Goal: Task Accomplishment & Management: Complete application form

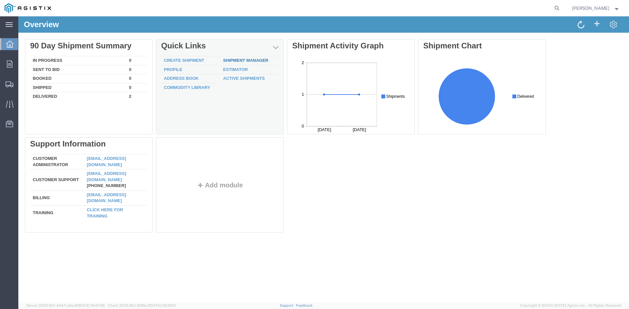
click at [238, 60] on link "Shipment Manager" at bounding box center [245, 60] width 45 height 5
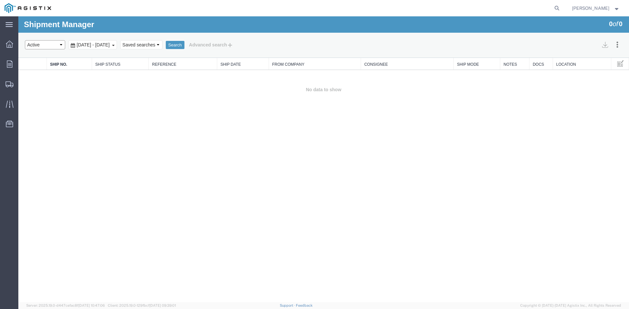
click at [57, 46] on select "Select status Active All Shipments Approved Booked Canceled Delivered Denied Ne…" at bounding box center [45, 44] width 40 height 9
select select "DELIVERED"
click at [25, 40] on select "Select status Active All Shipments Approved Booked Canceled Delivered Denied Ne…" at bounding box center [45, 44] width 40 height 9
click at [117, 46] on div "Aug 19th 2025 - Sep 19th 2025" at bounding box center [92, 44] width 48 height 9
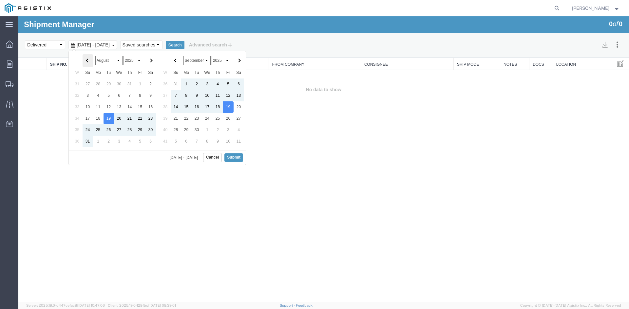
click at [84, 61] on th at bounding box center [88, 60] width 10 height 13
click at [184, 46] on button "Search" at bounding box center [175, 45] width 19 height 9
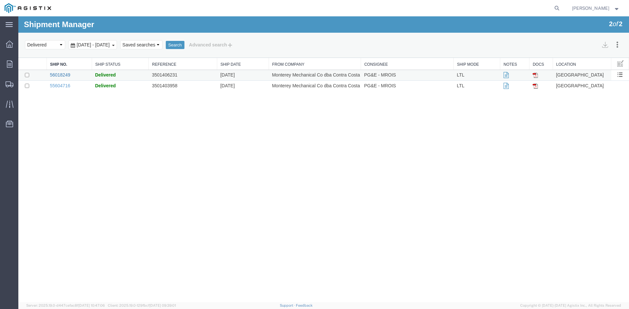
click at [61, 76] on link "56018249" at bounding box center [60, 74] width 20 height 5
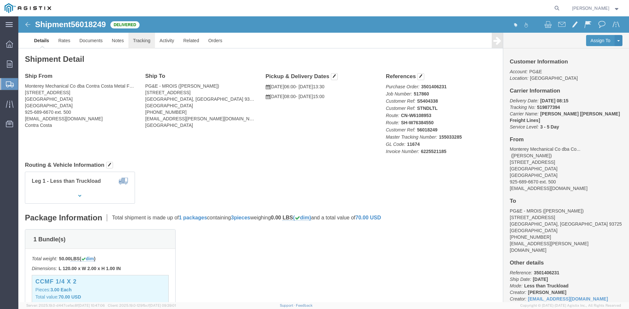
click link "Tracking"
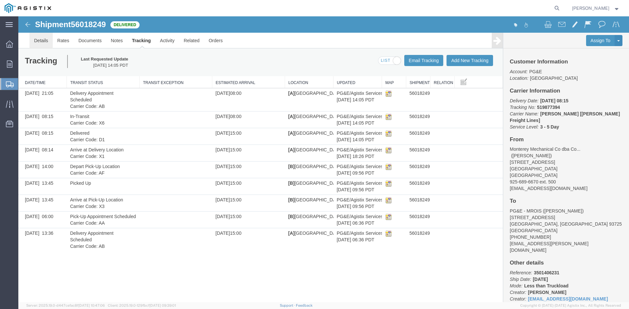
click at [43, 43] on link "Details" at bounding box center [40, 41] width 23 height 16
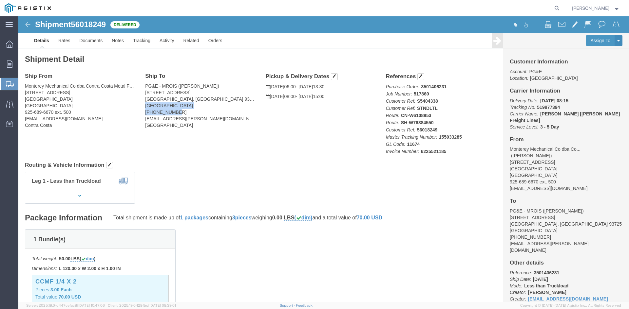
drag, startPoint x: 169, startPoint y: 93, endPoint x: 161, endPoint y: 98, distance: 9.4
click address "PG&E - MROIS (Aliana Reyes) 2221 S Orange Ave Fresno, CA 93725 United States 70…"
copy address "United States 707-419-6454"
drag, startPoint x: 126, startPoint y: 102, endPoint x: 191, endPoint y: 103, distance: 65.2
click address "PG&E - MROIS (Aliana Reyes) 2221 S Orange Ave Fresno, CA 93725 United States 70…"
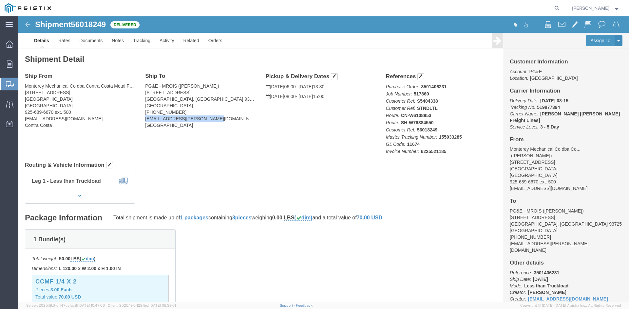
copy address "aliana.reyes@totalsafety.com"
click icon "button"
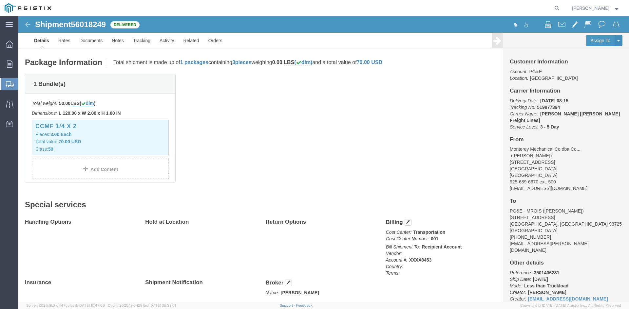
scroll to position [187, 0]
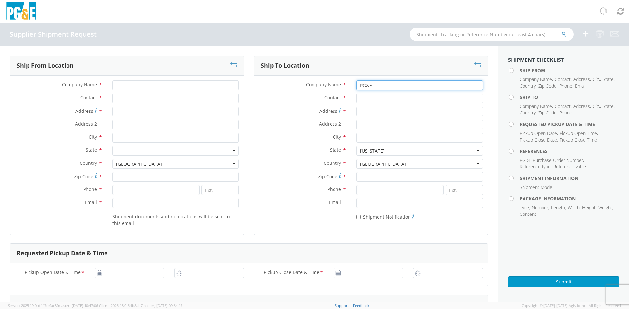
click at [412, 86] on input "PG&E" at bounding box center [419, 86] width 126 height 10
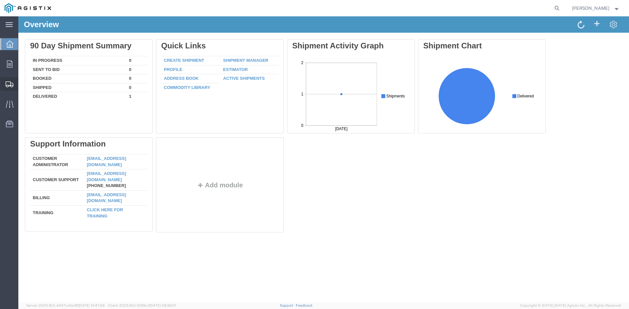
click at [0, 0] on span "Create Shipment" at bounding box center [0, 0] width 0 height 0
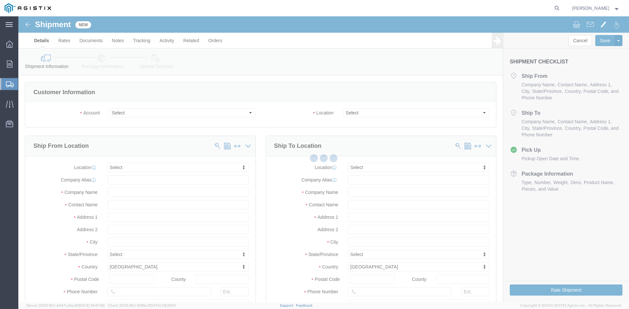
select select
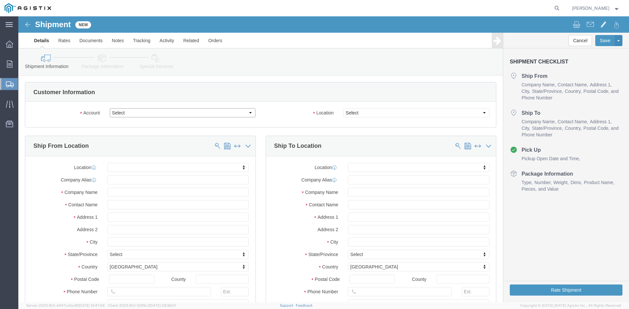
click select "Select MONTEREY MECHANICAL CO PG&E"
select select "9596"
click select "Select MONTEREY MECHANICAL CO PG&E"
select select "PURCHORD"
select select
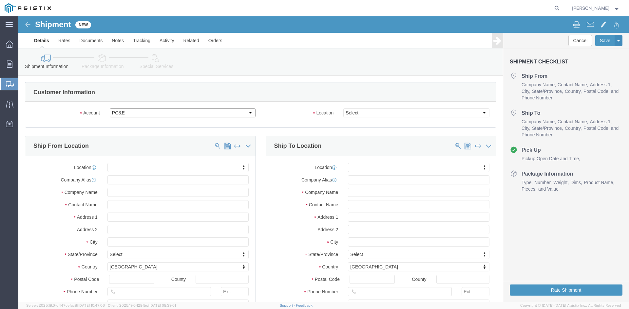
select select
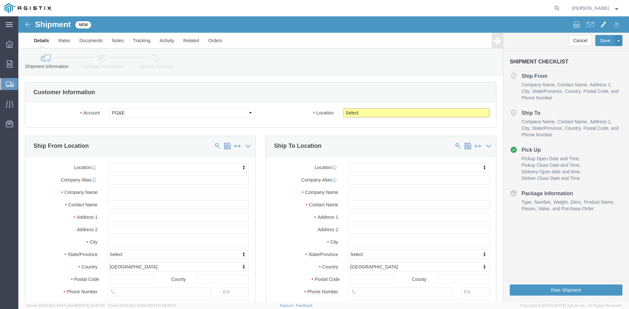
click select "Select All Others Fremont DC Fresno DC Wheatland DC"
select select "19745"
click select "Select All Others Fremont DC Fresno DC Wheatland DC"
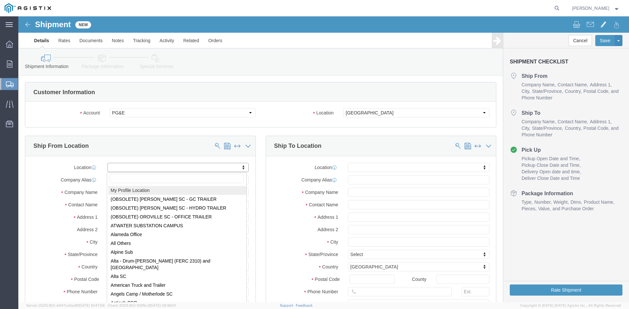
select select "MYPROFILE"
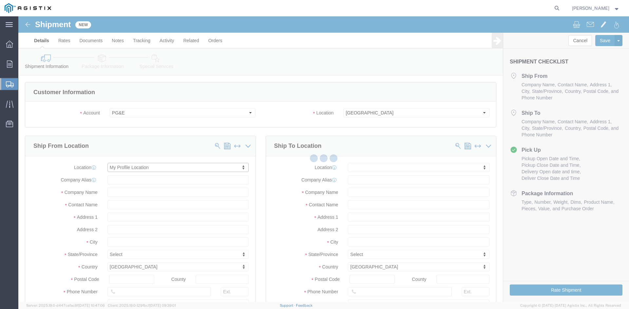
type input "MONTEREY MECHANICAL CO"
type input "[PERSON_NAME]"
type input "[STREET_ADDRESS]"
type input "DBA CONTRA COSTA METAL FABRICATORS"
type input "CONCORD"
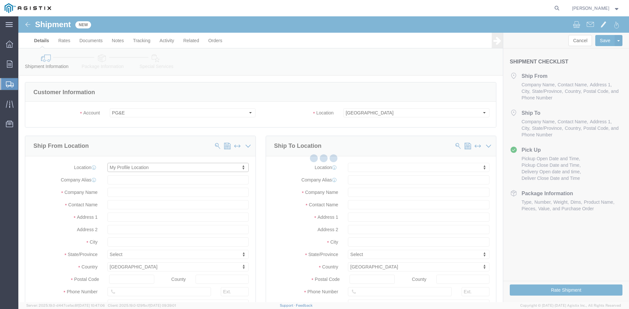
type input "94520"
type input "925-689-6670"
type input "ccmf1@montmech.com"
checkbox input "true"
select select "CA"
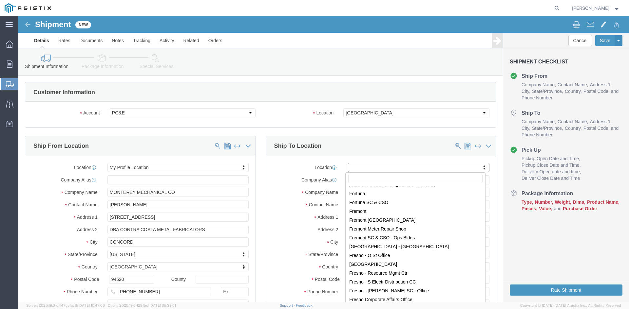
scroll to position [1212, 0]
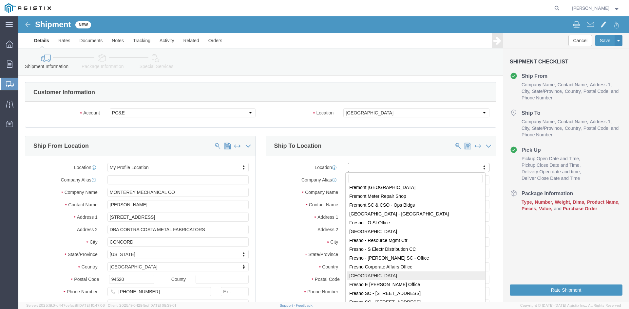
select select "19745"
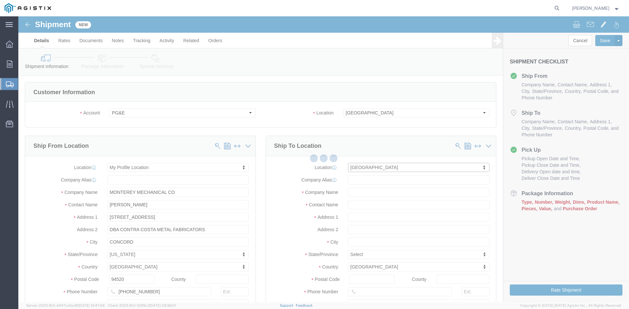
type input "PG&E"
type input "2221 S Orange Ave"
type input "Fresno"
type input "93725"
select select "CA"
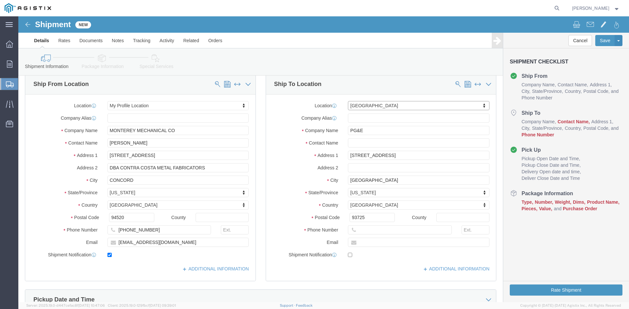
scroll to position [65, 0]
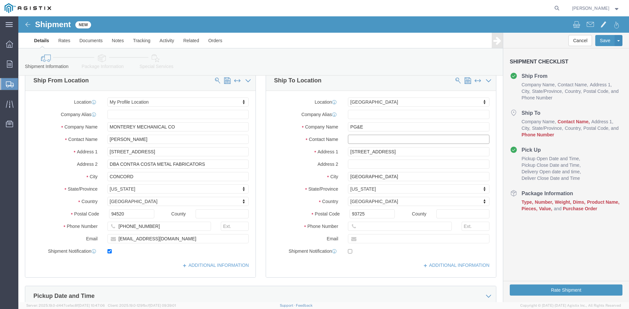
click input "text"
type input "Aliana Reyes"
type input "707-419-6454"
type input "aliana.reyes@totasafety.com"
checkbox input "true"
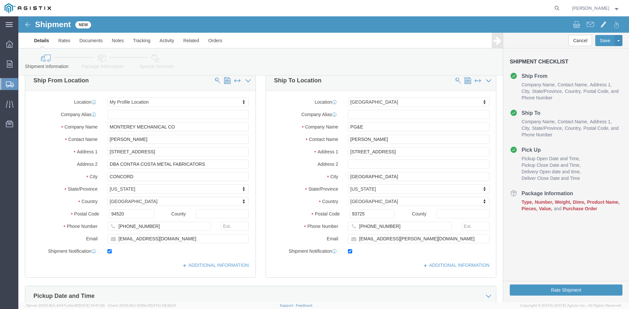
click div
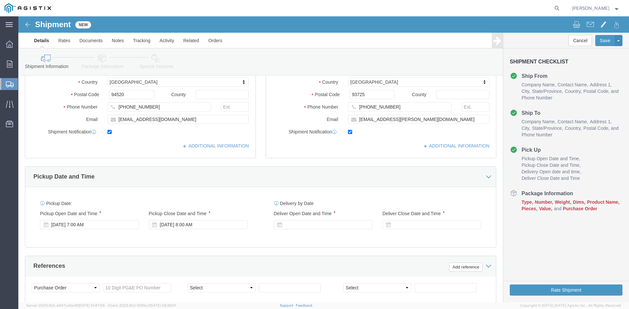
scroll to position [196, 0]
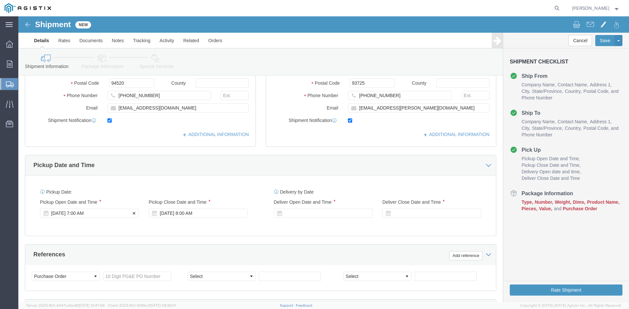
click div "Sep 19 2025 7:00 AM"
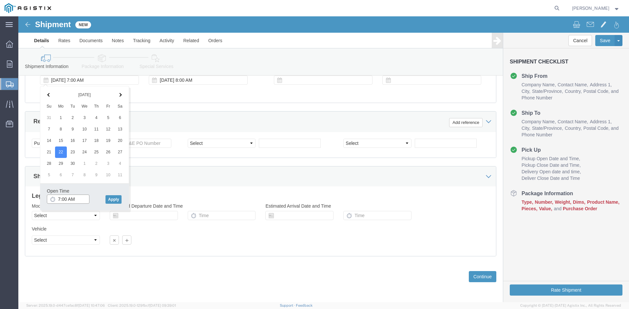
click input "7:00 AM"
type input "6:00 AM"
click button "Apply"
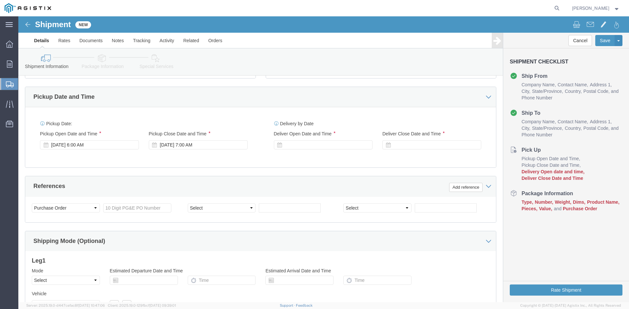
scroll to position [264, 0]
click icon
click div "Sep 22 2025 7:00 AM"
click input "7:00 AM"
click input "2:00 AM"
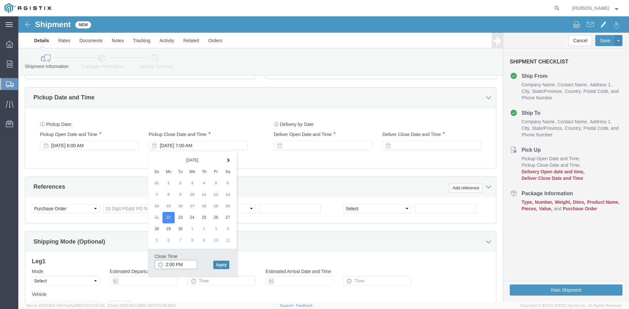
type input "2:00 PM"
click button "Apply"
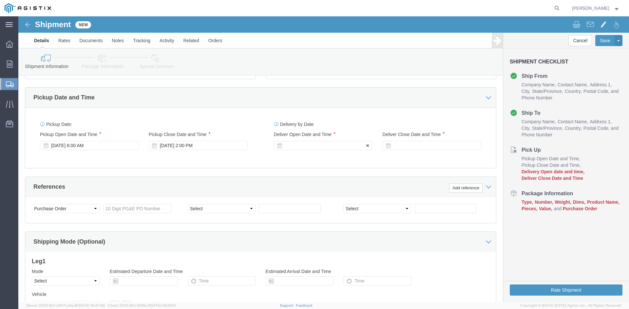
click div
click input "3:00 PM"
type input "8:00 AM"
click button "Apply"
click div
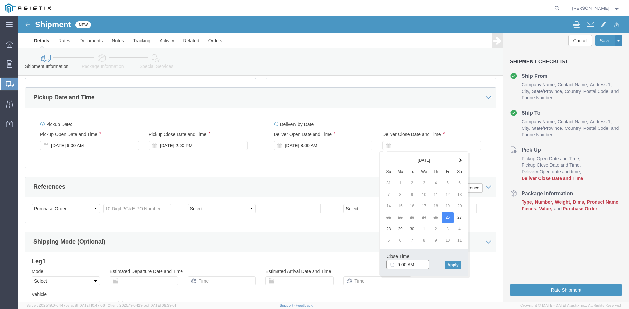
drag, startPoint x: 380, startPoint y: 247, endPoint x: 380, endPoint y: 243, distance: 4.3
click input "9:00 AM"
type input "3:00 PM"
click button "Apply"
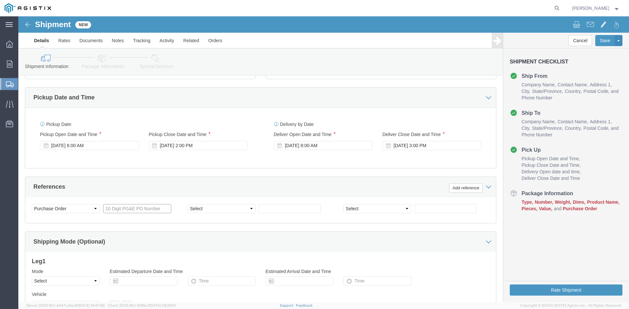
click input "text"
type input "3501419309"
click select "Select Account Type Activity ID Airline Appointment Number ASN Batch Request # …"
select select "RELNUM"
click select "Select Account Type Activity ID Airline Appointment Number ASN Batch Request # …"
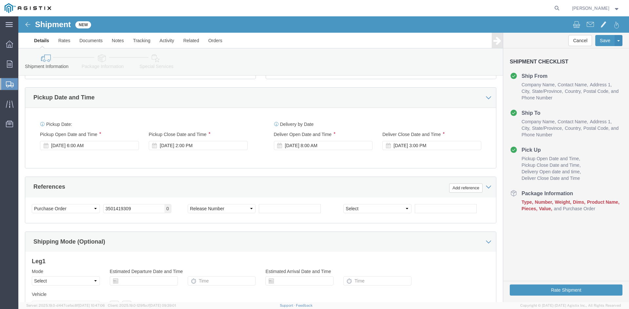
click div "Select Account Type Activity ID Airline Appointment Number ASN Batch Request # …"
click input "text"
type input "s"
type input "S5517767"
click div "Select Account Type Activity ID Airline Appointment Number ASN Batch Request # …"
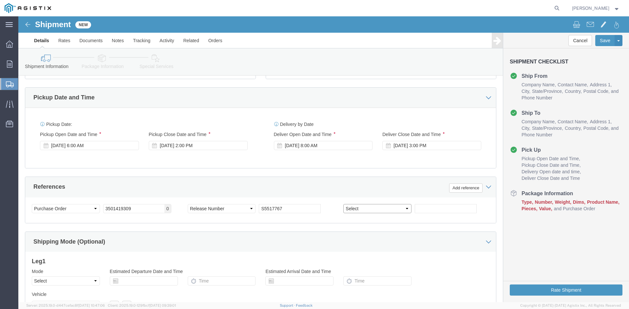
click select "Select Account Type Activity ID Airline Appointment Number ASN Batch Request # …"
select select "JOBNUM"
click select "Select Account Type Activity ID Airline Appointment Number ASN Batch Request # …"
click input "text"
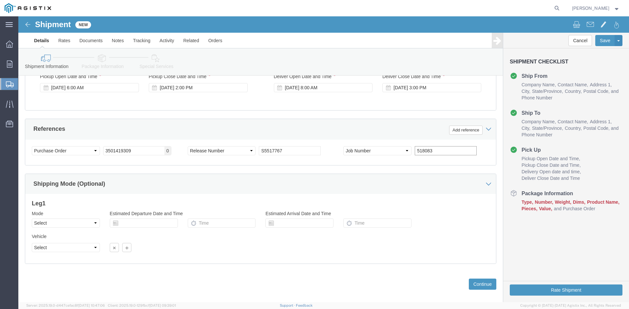
scroll to position [330, 0]
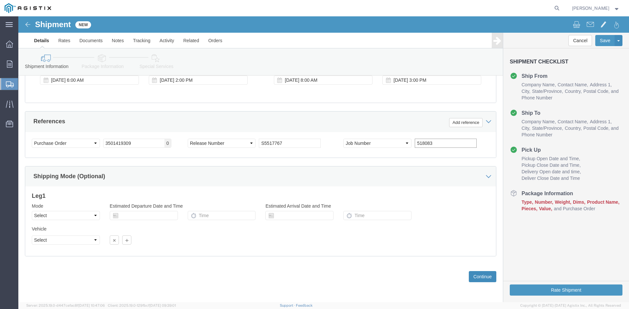
type input "518083"
click button "Continue"
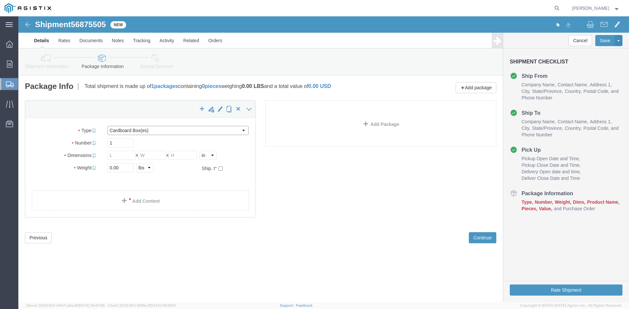
click select "Select Bulk Bundle(s) Cardboard Box(es) Carton(s) Crate(s) Drum(s) (Fiberboard)…"
select select "BNDL"
click select "Select Bulk Bundle(s) Cardboard Box(es) Carton(s) Crate(s) Drum(s) (Fiberboard)…"
click input "text"
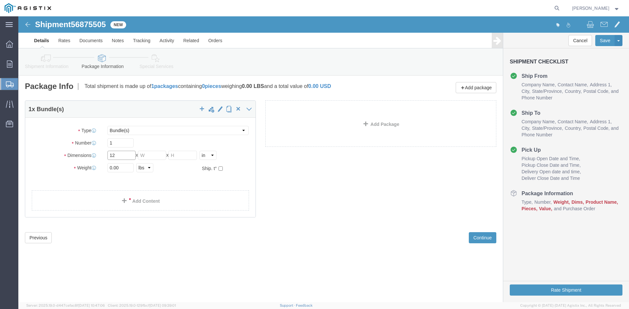
type input "12"
type input "2"
type input "0.5"
drag, startPoint x: 101, startPoint y: 152, endPoint x: 78, endPoint y: 150, distance: 23.7
click div "Weight 0.00 Select kgs lbs Ship. t°"
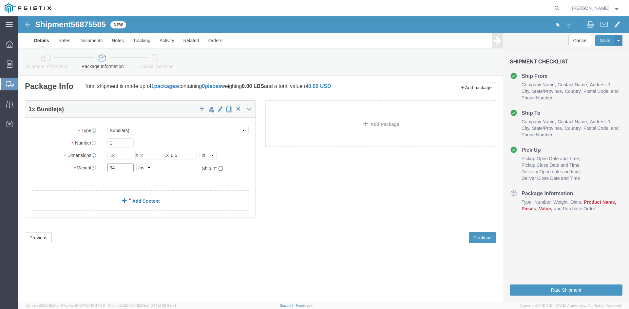
type input "34"
click link "Add Content"
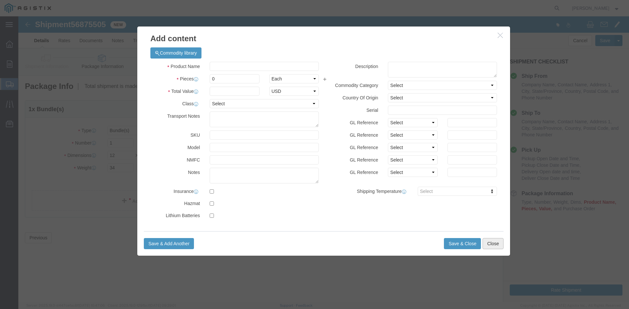
click button "Close"
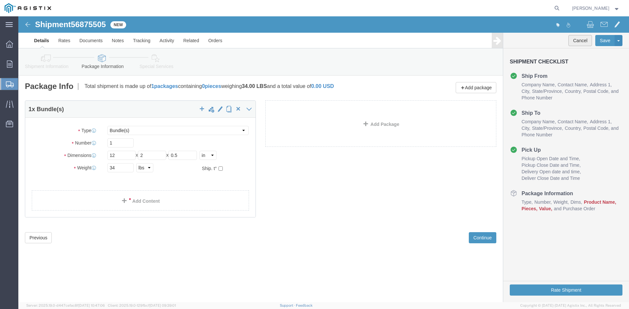
click button "Cancel"
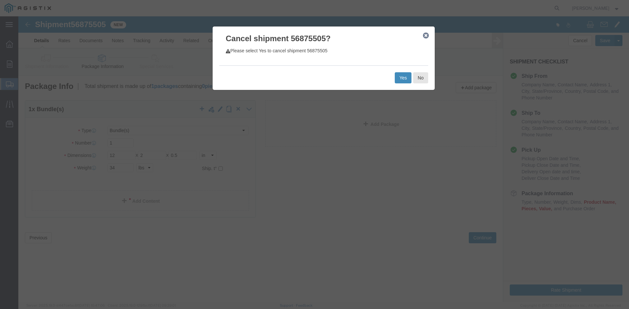
click button "Yes"
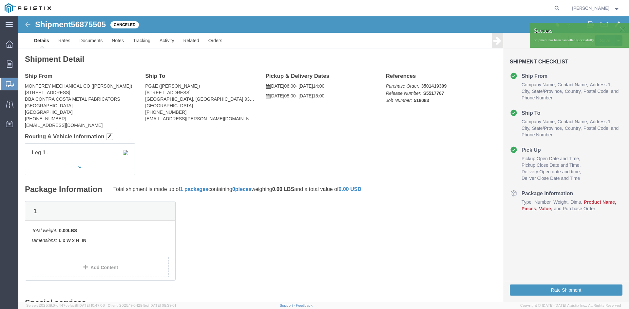
click div
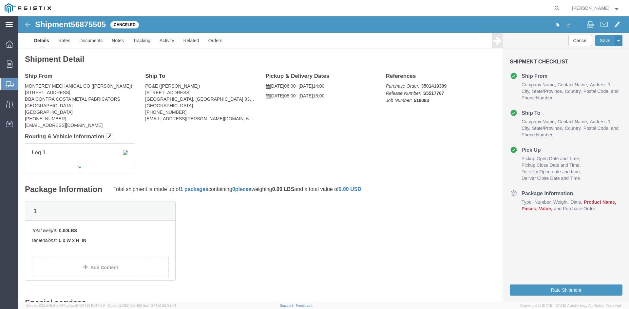
click at [9, 26] on icon at bounding box center [9, 24] width 7 height 5
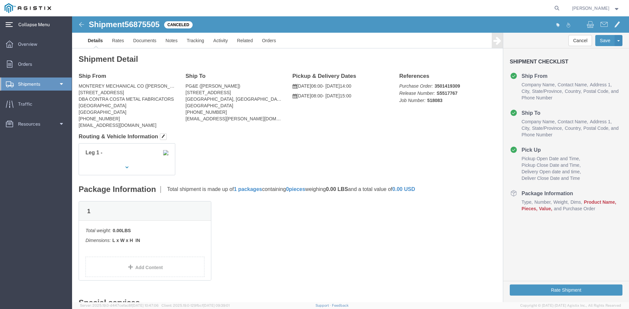
click at [595, 9] on span "Jamie Hearnsberger" at bounding box center [590, 8] width 37 height 7
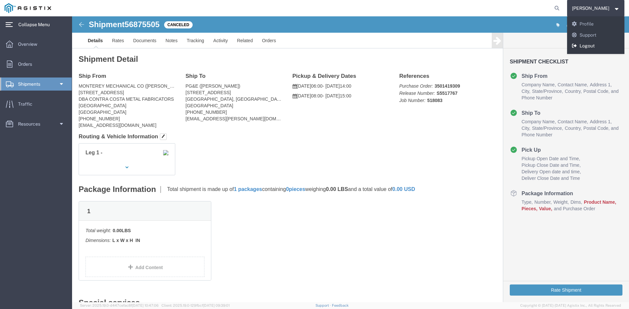
click at [575, 44] on link "Logout" at bounding box center [596, 46] width 58 height 11
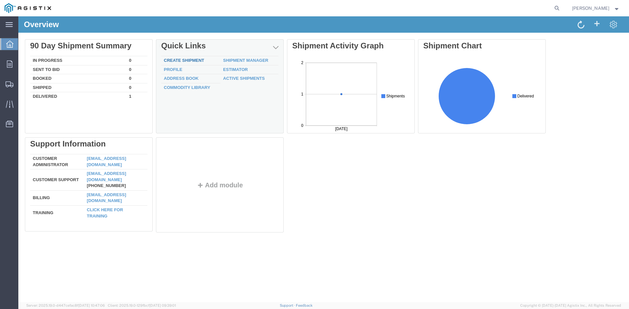
click at [185, 60] on link "Create Shipment" at bounding box center [184, 60] width 40 height 5
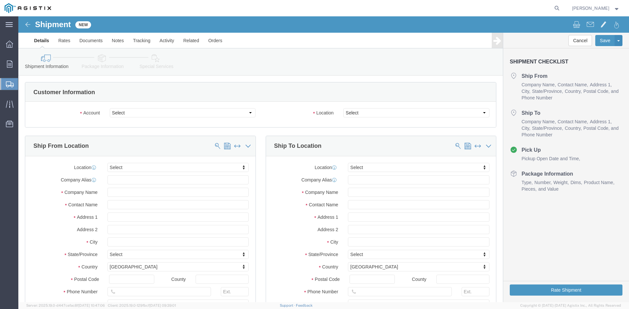
select select
click select "Select MONTEREY MECHANICAL CO PG&E"
select select "9596"
click select "Select MONTEREY MECHANICAL CO PG&E"
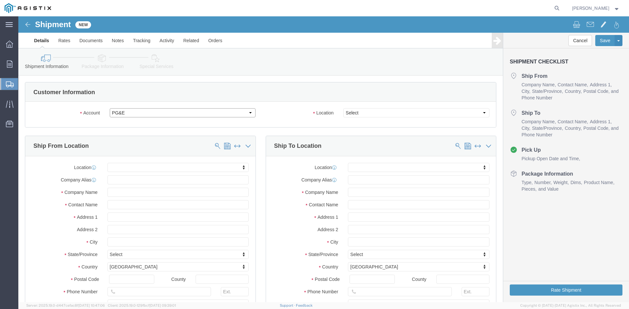
select select "PURCHORD"
select select
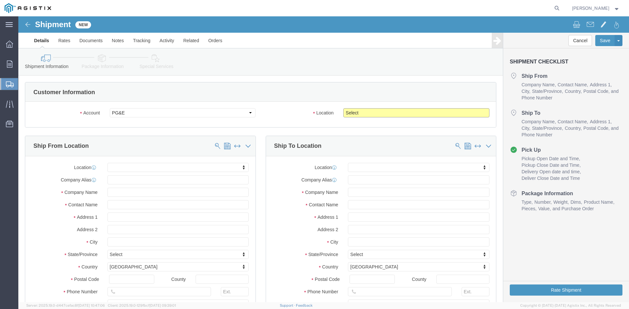
click select "Select All Others Fremont DC Fresno DC Wheatland DC"
select select "19745"
click select "Select All Others Fremont DC Fresno DC Wheatland DC"
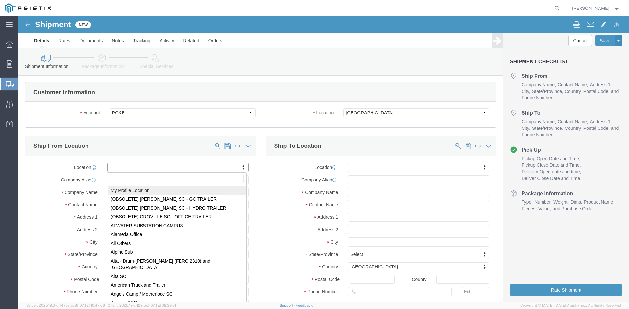
select select "MYPROFILE"
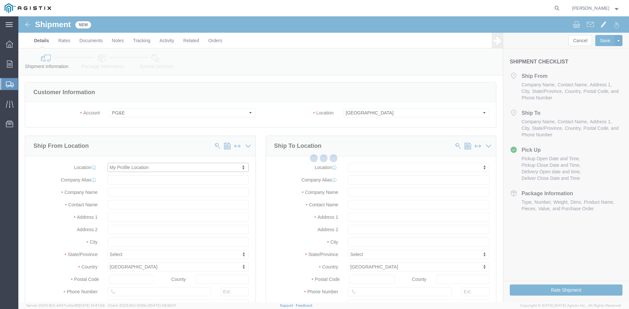
type input "MONTEREY MECHANICAL CO"
type input "Jamie Hearnsberger"
type input "1126 LANDINI LN"
type input "DBA CONTRA COSTA METAL FABRICATORS"
type input "CONCORD"
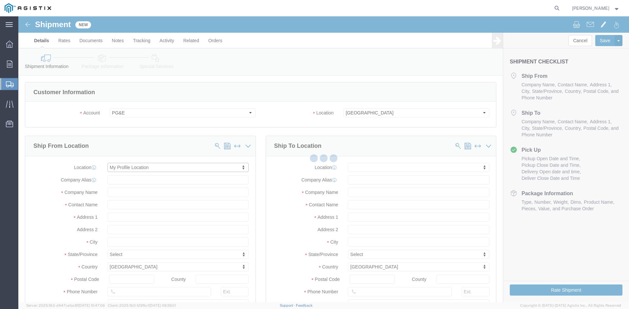
type input "94520"
type input "925-689-6670"
type input "ccmf1@montmech.com"
checkbox input "true"
select select "CA"
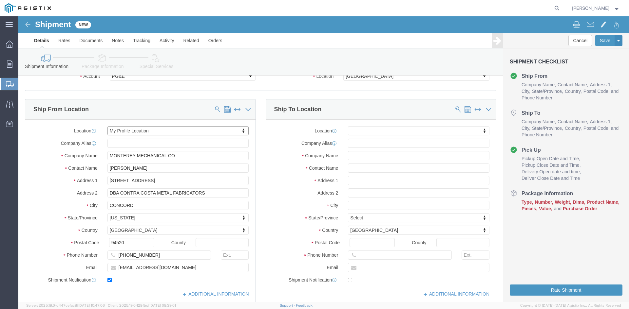
scroll to position [33, 0]
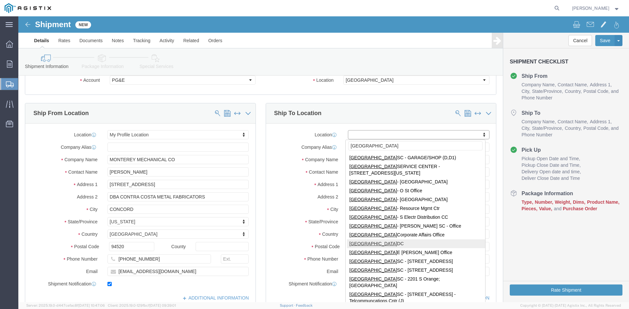
type input "fresno"
select select "19745"
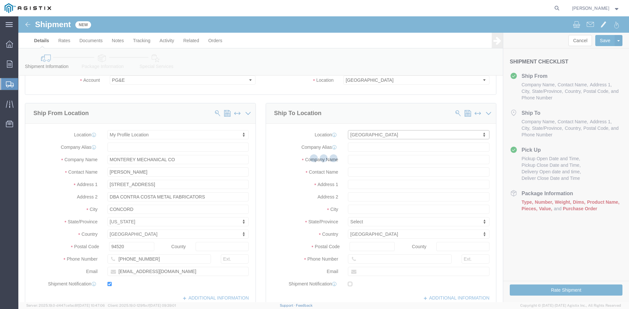
type input "PG&E"
type input "2221 S Orange Ave"
type input "Fresno"
type input "93725"
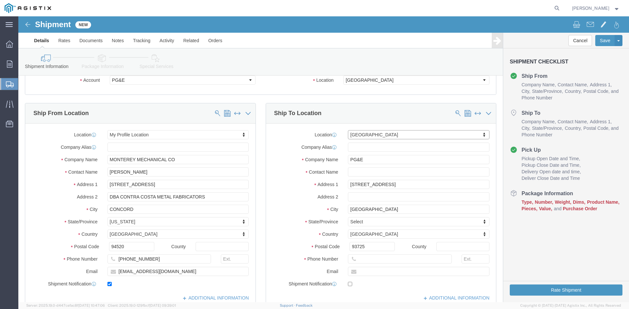
select select "CA"
click input "PG&E"
click input "text"
type input "Aliana Reyes, Total Safety"
click input "text"
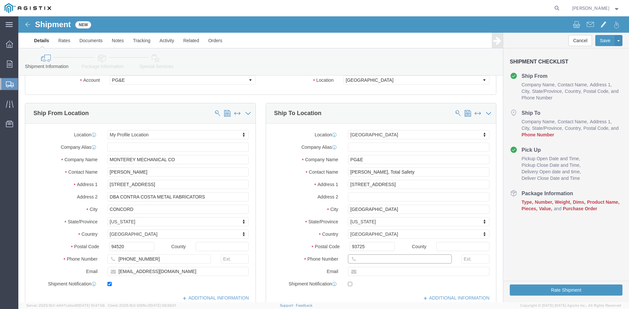
click input "text"
paste input "707-419-6454"
type input "707-419-6454"
click input "text"
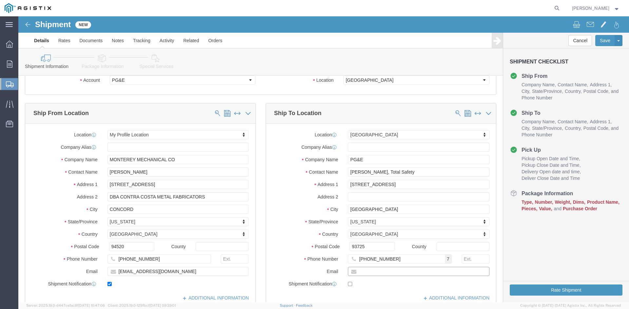
paste input "aliana.reyes@totalsafety.com"
type input "aliana.reyes@totalsafety.com"
click input "checkbox"
click div
click input "checkbox"
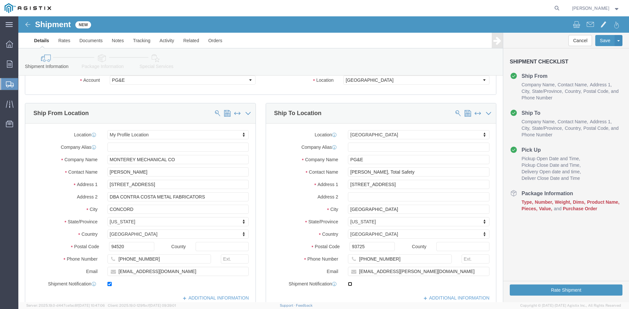
checkbox input "true"
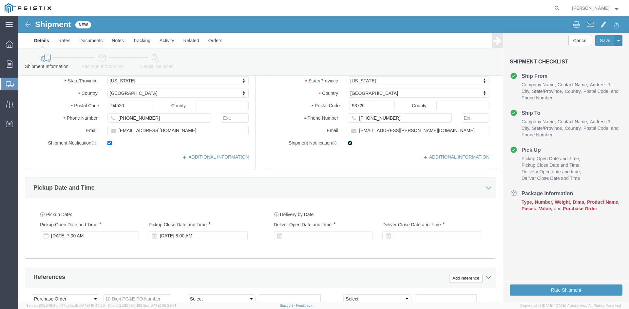
scroll to position [196, 0]
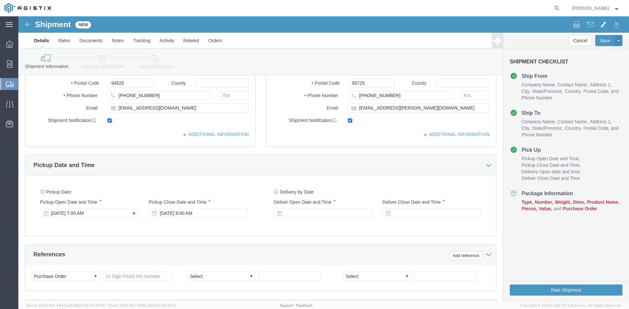
click icon
click div "Sep 19 2025 7:00 AM"
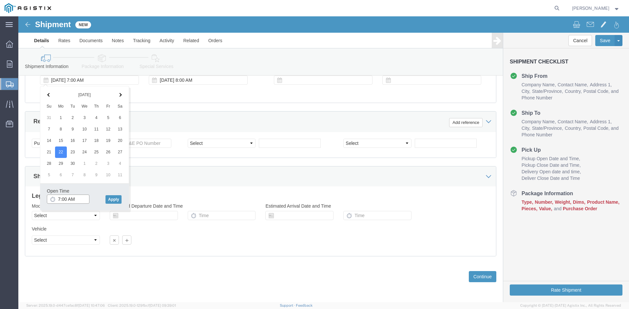
click input "7:00 AM"
type input "6:00 AM"
click button "Apply"
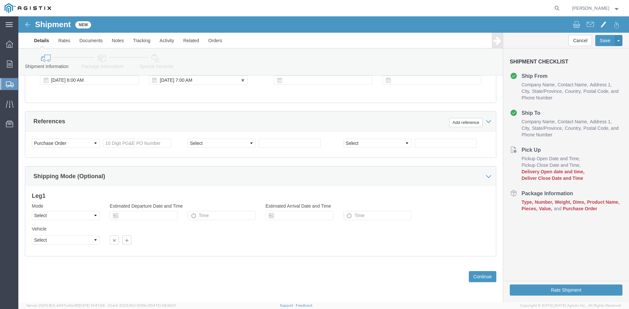
click div "Sep 22 2025 7:00 AM"
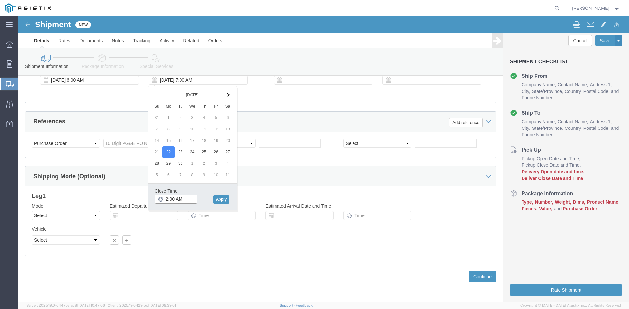
click input "2:00 AM"
type input "2:00 PM"
click button "Apply"
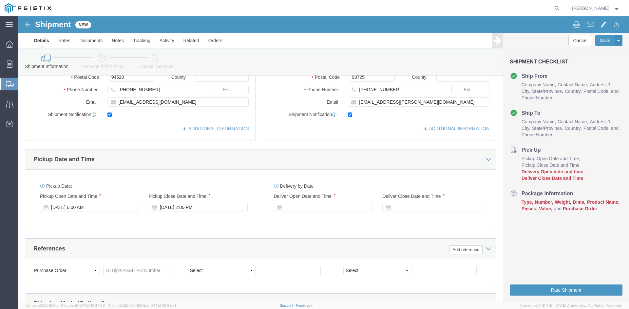
scroll to position [199, 0]
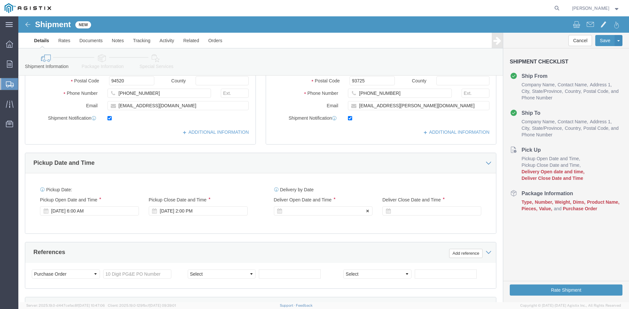
click div
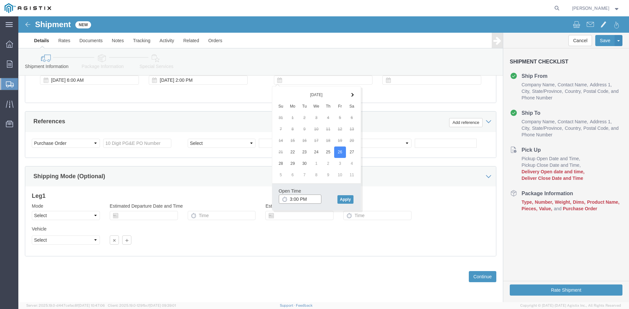
click input "3:00 PM"
click button "Apply"
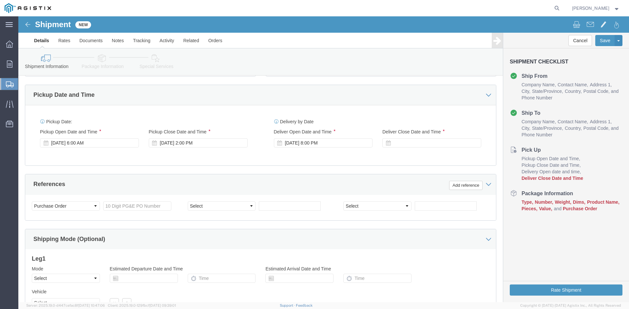
scroll to position [264, 0]
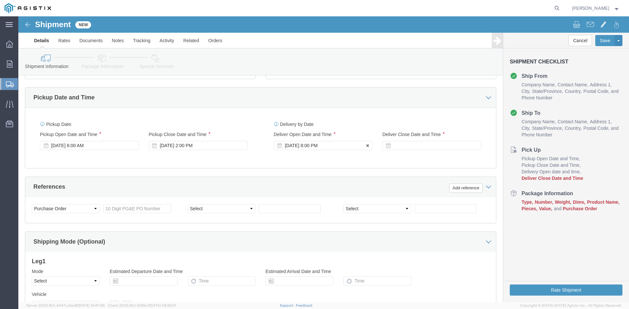
click div "Sep 26 2025 8:00 PM"
click input "8:00 PM"
type input "8:00 AM"
click button "Apply"
click div
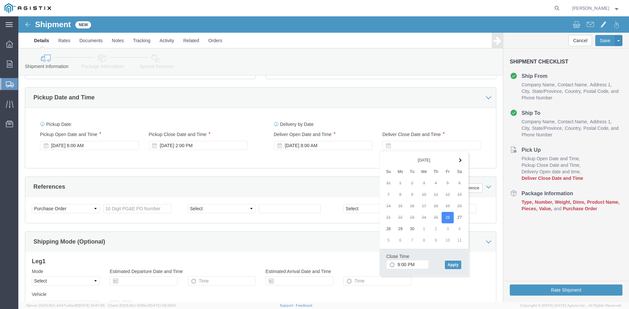
click div "9:00 PM"
click input "9:00 PM"
type input "3:00 PM"
click div "Close Time 3:00 PM Sep 26 2025 9:00 PM - Sep 26 2025 9:00 PM Cancel Apply"
click button "Apply"
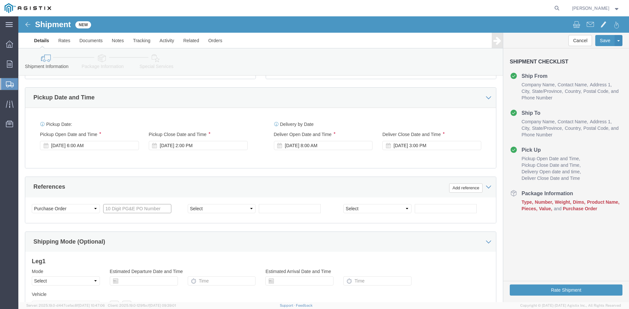
click input "text"
type input "3501419309"
click select "Select Account Type Activity ID Airline Appointment Number ASN Batch Request # …"
select select "RELNUM"
click select "Select Account Type Activity ID Airline Appointment Number ASN Batch Request # …"
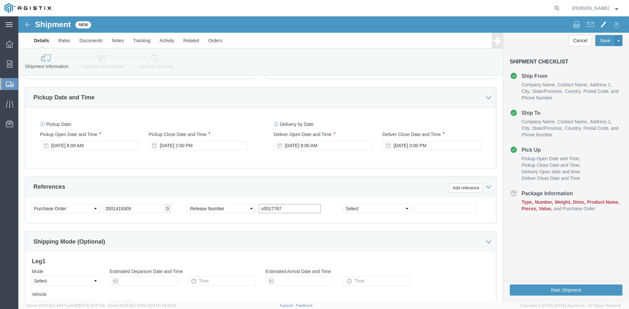
drag, startPoint x: 242, startPoint y: 192, endPoint x: 246, endPoint y: 184, distance: 8.8
click input "s5517767"
type input "S5517767"
click select "Select Account Type Activity ID Airline Appointment Number ASN Batch Request # …"
select select "JOBNUM"
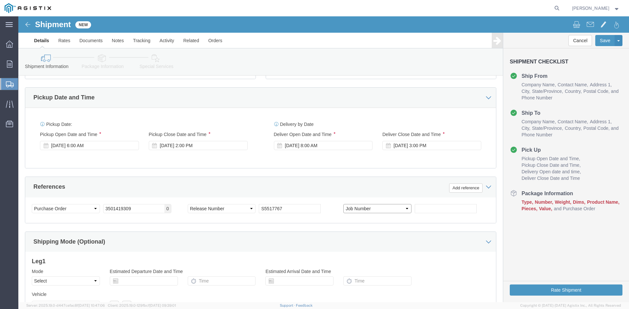
click select "Select Account Type Activity ID Airline Appointment Number ASN Batch Request # …"
click input "text"
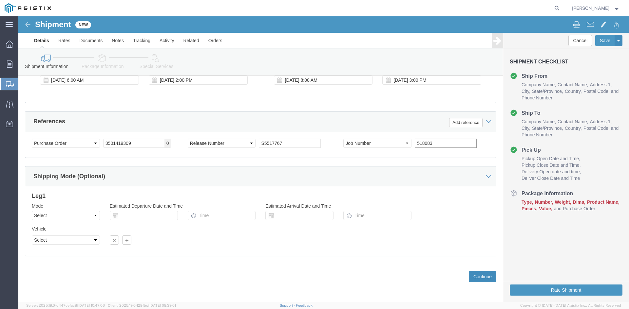
type input "518083"
click button "Continue"
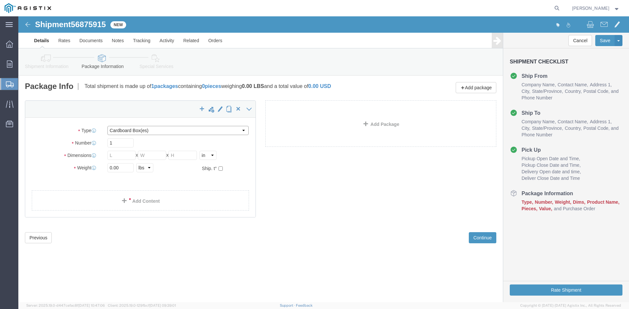
click select "Select Bulk Bundle(s) Cardboard Box(es) Carton(s) Crate(s) Drum(s) (Fiberboard)…"
select select "BNDL"
click select "Select Bulk Bundle(s) Cardboard Box(es) Carton(s) Crate(s) Drum(s) (Fiberboard)…"
click input "text"
type input "120"
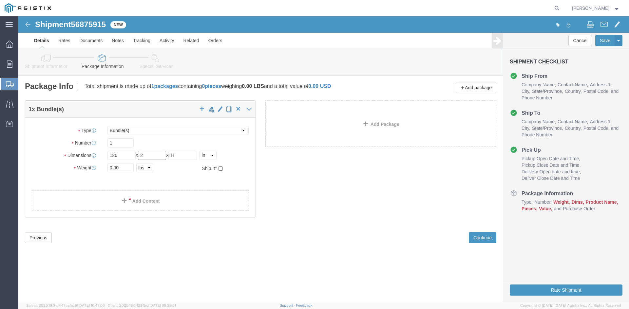
type input "2"
type input "1"
click span
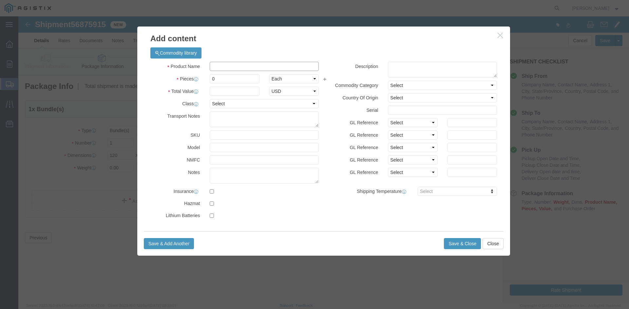
click input "text"
type input "u"
click input "Unfabricated Flat Steel, Galvanized"
type input "Unfabricated Flat Bar Steel, Galvanized"
click textarea
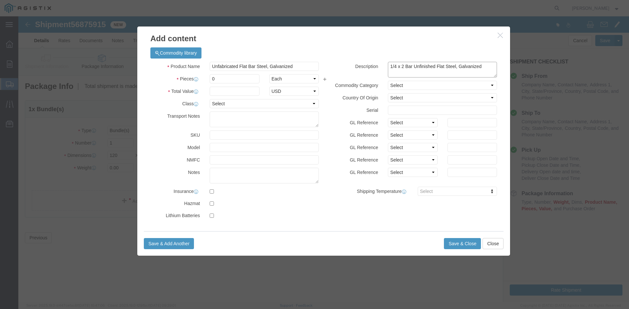
type textarea "1/4 x 2 Bar Unfinished Flat Steel, Galvanized"
drag, startPoint x: 221, startPoint y: 60, endPoint x: 177, endPoint y: 60, distance: 44.2
click div "Pieces 0 Select Bag Barrels 100Board Feet Bottle Box Blister Pack Carats Can Ca…"
type input "1"
click select "Select Bag Barrels 100Board Feet Bottle Box Blister Pack Carats Can Capsule Car…"
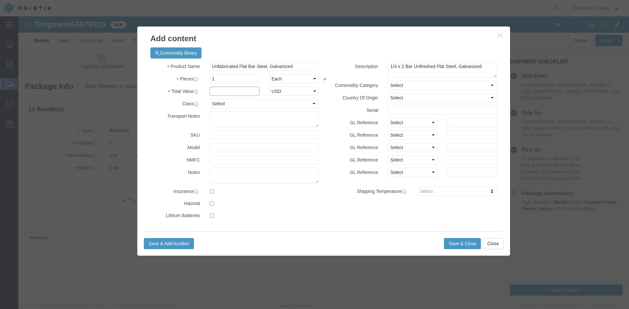
click input "text"
type input "180.00"
click select "Select 50 55 60 65 70 85 92.5 100 125 175 250 300 400"
select select "50"
click select "Select 50 55 60 65 70 85 92.5 100 125 175 250 300 400"
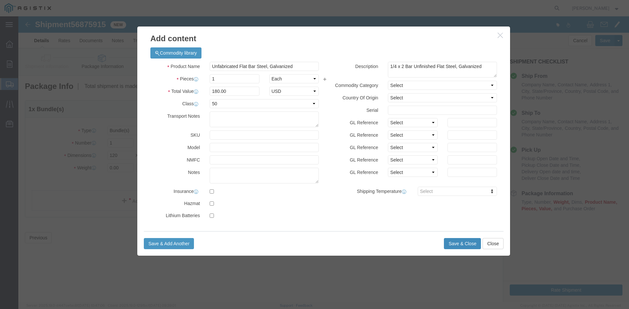
click button "Save & Close"
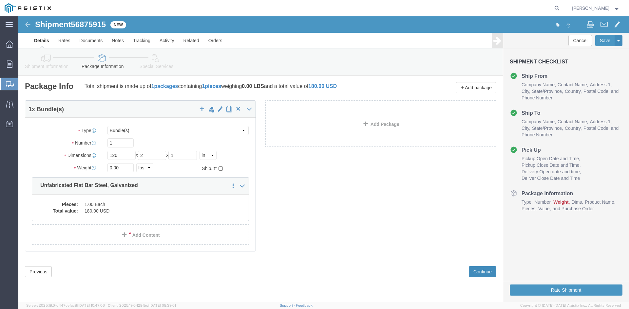
click button "Continue"
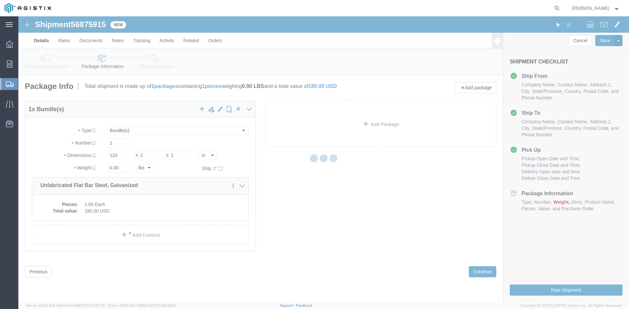
select select
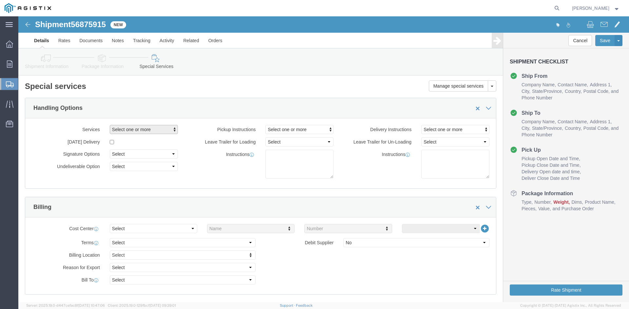
click span "Select one or more"
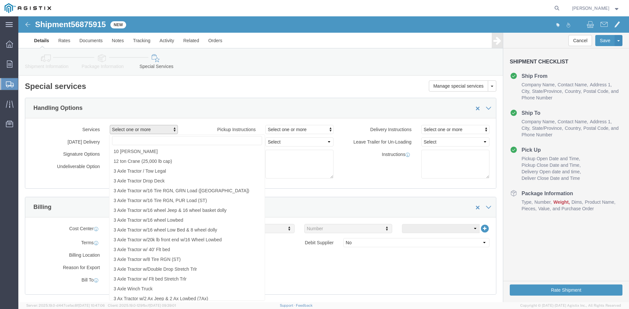
click span "Select one or more"
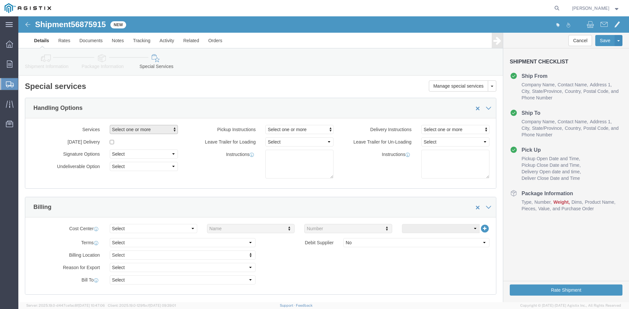
click span "Select one or more"
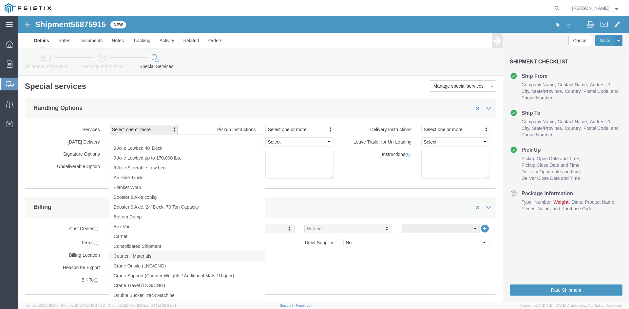
scroll to position [360, 0]
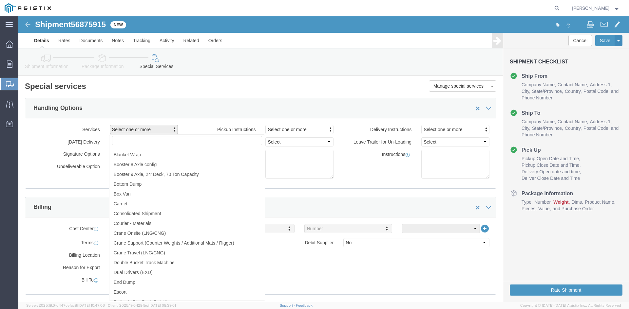
click div "Handling Options"
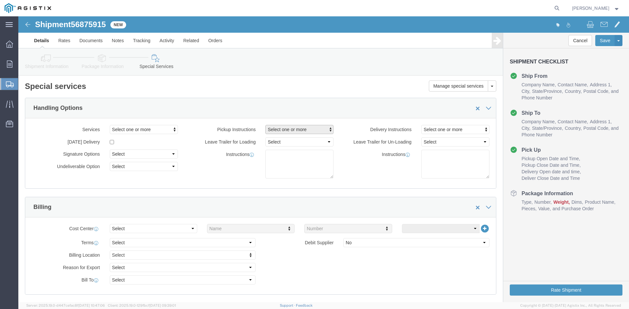
click span "Select one or more"
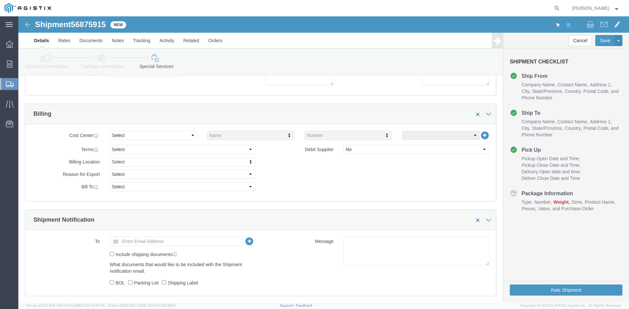
scroll to position [133, 0]
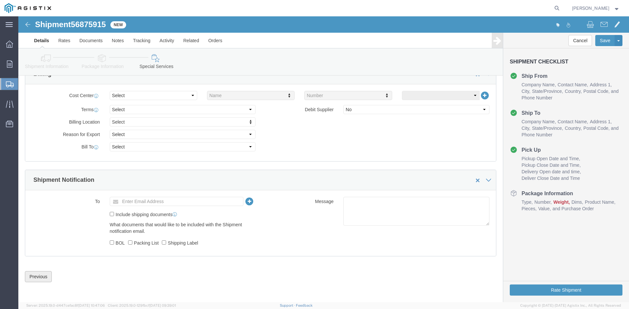
click button "Previous"
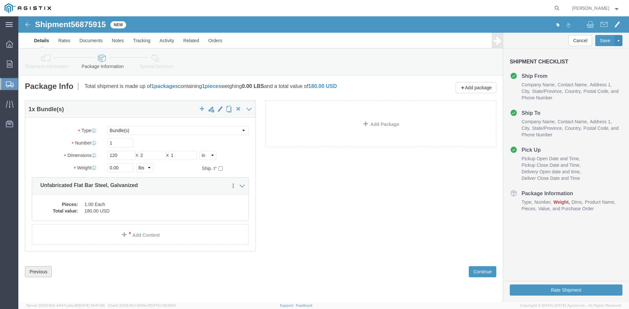
click button "Previous"
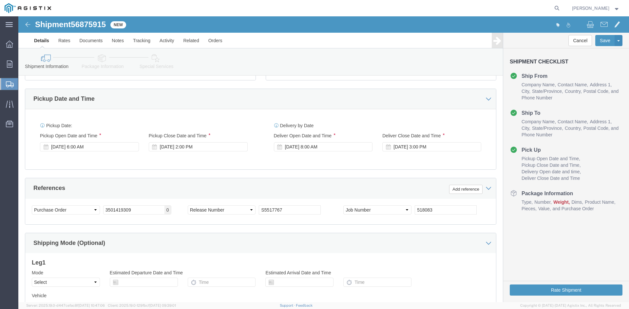
scroll to position [295, 0]
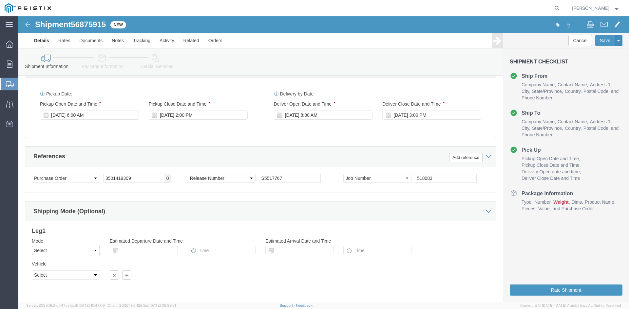
click select "Select Air Less than Truckload Multi-Leg Ocean Freight Rail Small Parcel Truckl…"
select select "LTL"
click select "Select Air Less than Truckload Multi-Leg Ocean Freight Rail Small Parcel Truckl…"
click select "Select Straight Truck"
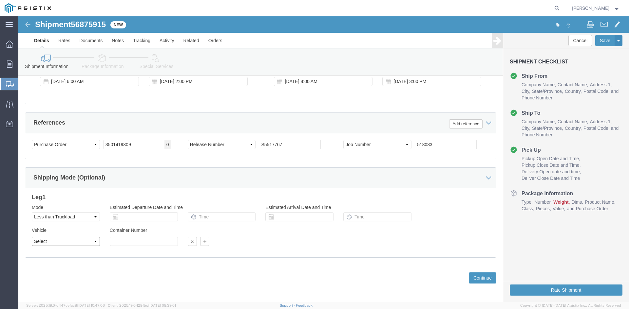
scroll to position [330, 0]
click div "Previous Continue"
click button "Continue"
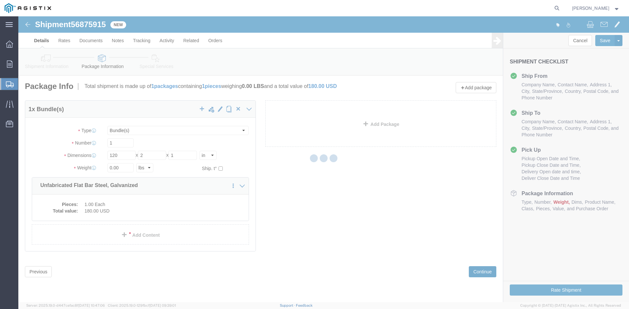
scroll to position [0, 0]
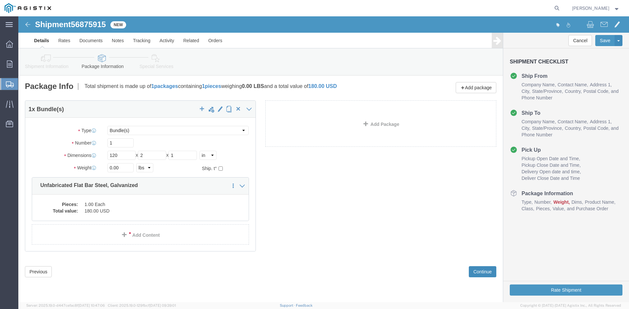
click button "Continue"
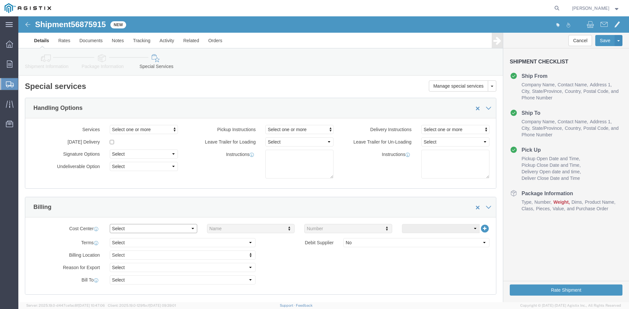
click select "Select Buyer Cost Center Department Operations Number Order Number Sales Person"
click div "Billing Location Select Select My Profile Location CONCORD Fresno DC Reason for…"
click select "Select Free of Charge Free of Cost NET 30 NET 45 NET 60 See Comment"
click select "Select Buyer Cost Center Department Operations Number Order Number Sales Person"
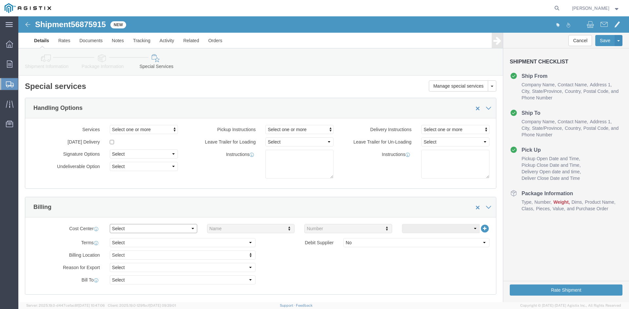
click select "Select Buyer Cost Center Department Operations Number Order Number Sales Person"
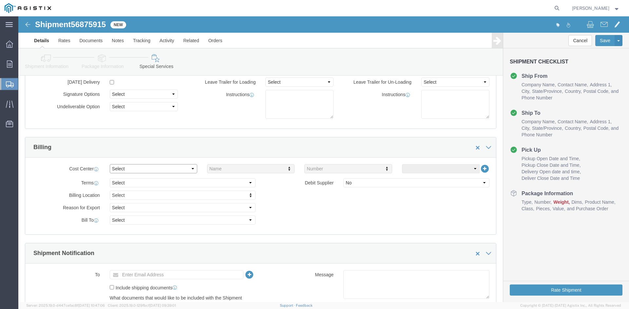
scroll to position [65, 0]
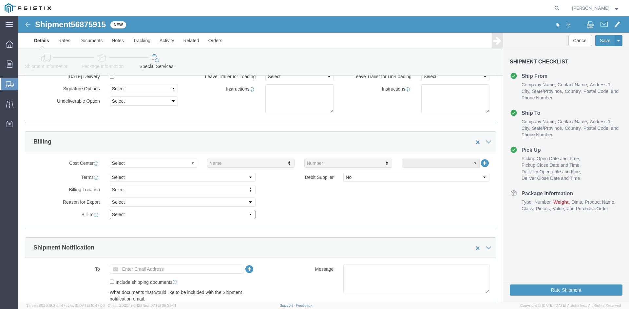
click select "Select Recipient Account Sender/Shipper Third Party Account"
select select "RCPN"
click select "Select Recipient Account Sender/Shipper Third Party Account"
type input "PG&E"
type input "2221 S Orange Ave"
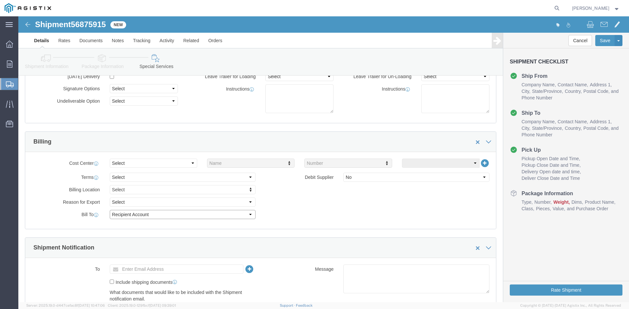
select select "US"
select select "CA"
type input "707-419-6454"
type input "Aliana Reyes, Total Safety"
type input "Fresno"
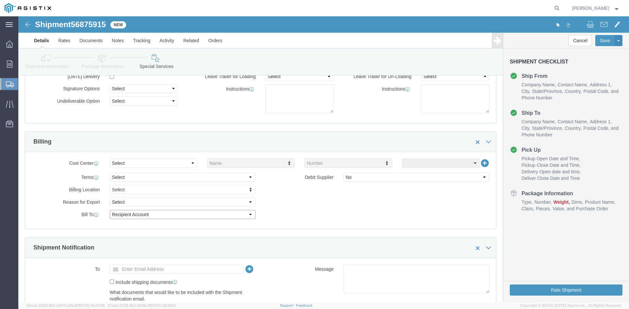
type input "93725"
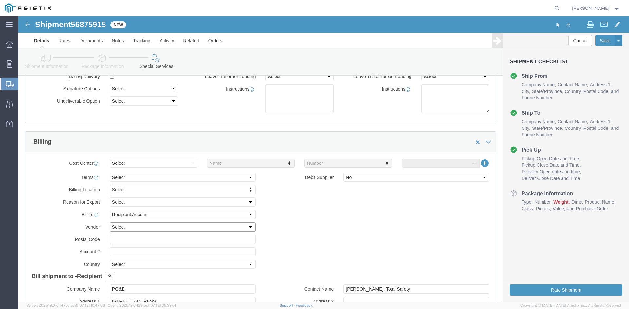
click select "Select DHL FedEx Express UPS"
select select "UPS"
click select "Select DHL FedEx Express UPS"
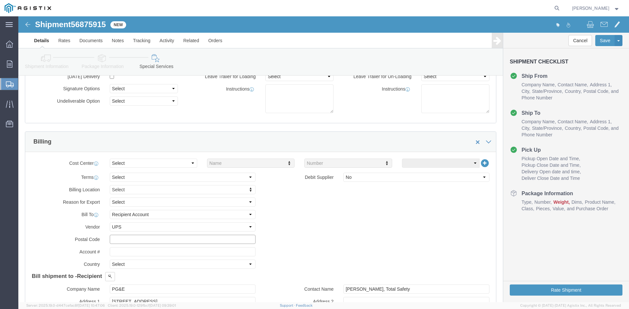
click input "text"
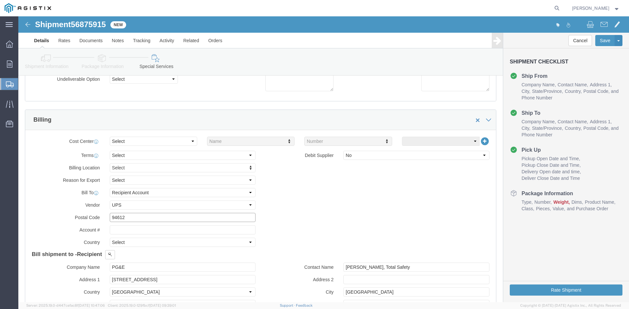
scroll to position [98, 0]
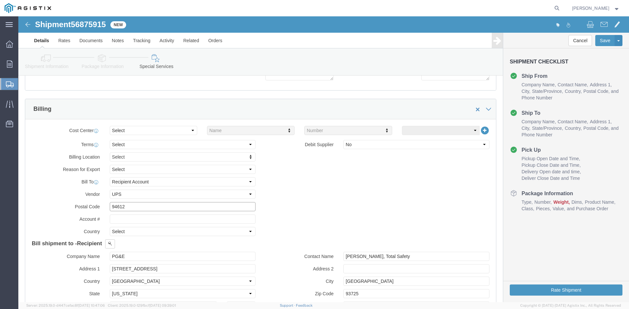
type input "94612"
click input "text"
type input "951193"
click select "Select Afghanistan Åland Islands Albania Algeria American Samoa Andorra Angola …"
select select "US"
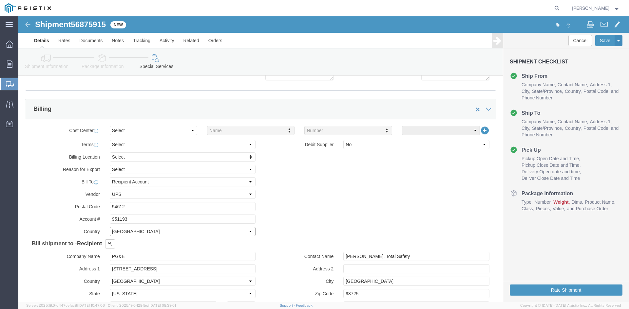
click select "Select Afghanistan Åland Islands Albania Algeria American Samoa Andorra Angola …"
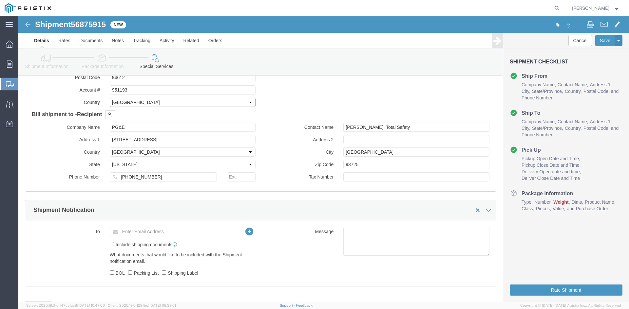
scroll to position [258, 0]
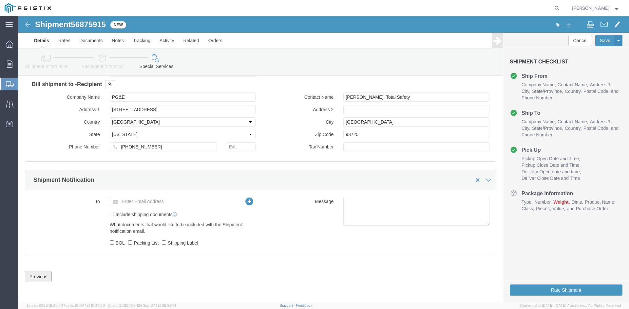
click button "Previous"
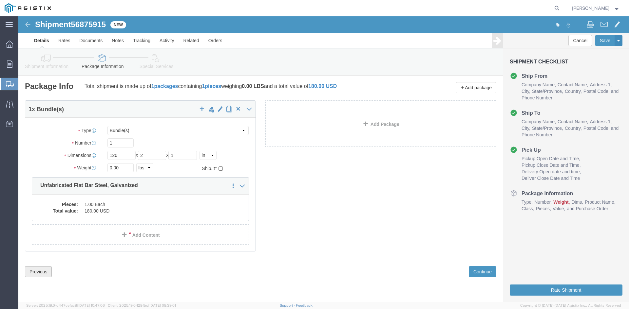
scroll to position [0, 0]
drag, startPoint x: 97, startPoint y: 149, endPoint x: 81, endPoint y: 149, distance: 16.4
click div "Weight 0.00 Select kgs lbs Ship. t°"
type input "0"
type input "34"
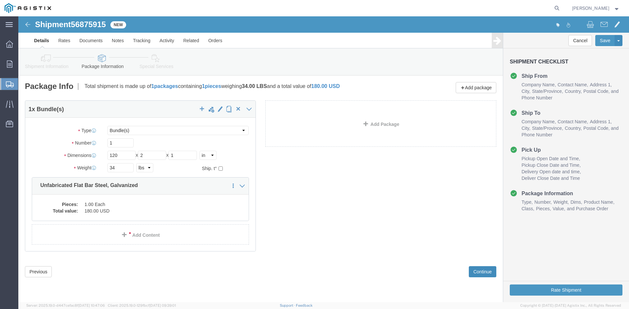
click button "Continue"
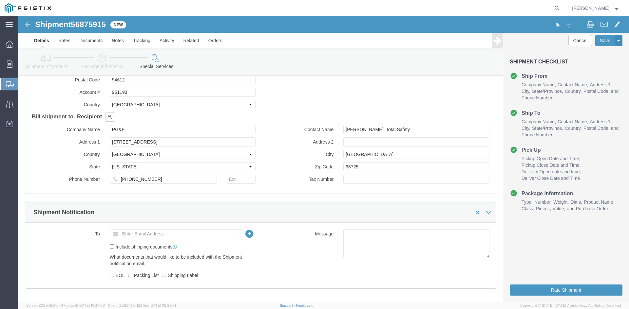
scroll to position [258, 0]
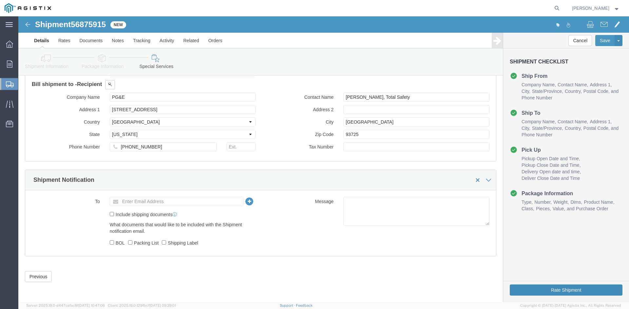
click button "Rate Shipment"
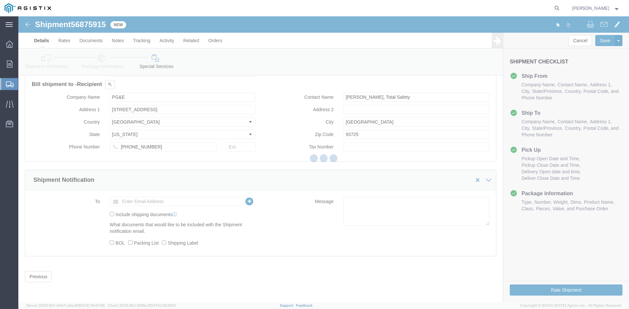
scroll to position [0, 0]
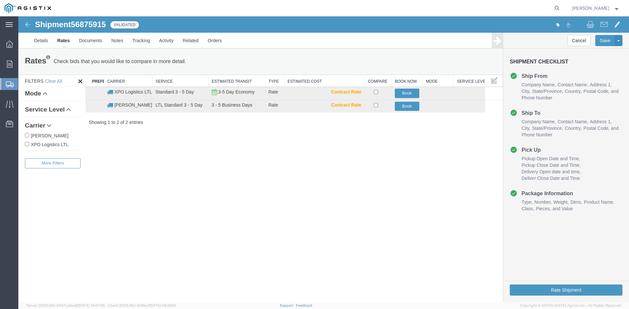
click at [46, 93] on icon at bounding box center [45, 93] width 5 height 5
click at [65, 115] on link "Service Level" at bounding box center [53, 118] width 56 height 7
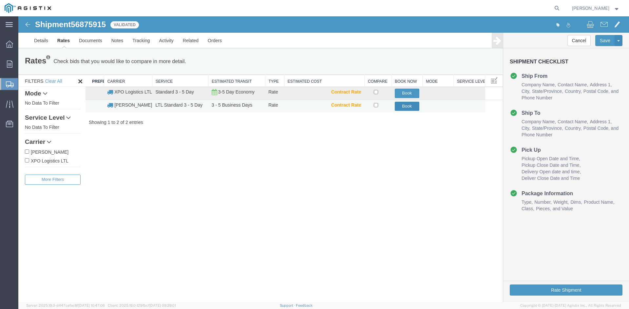
click at [408, 106] on button "Book" at bounding box center [407, 106] width 25 height 9
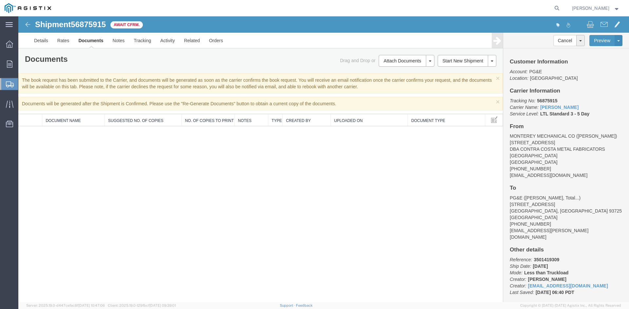
click at [606, 9] on span "Jamie Hearnsberger" at bounding box center [590, 8] width 37 height 7
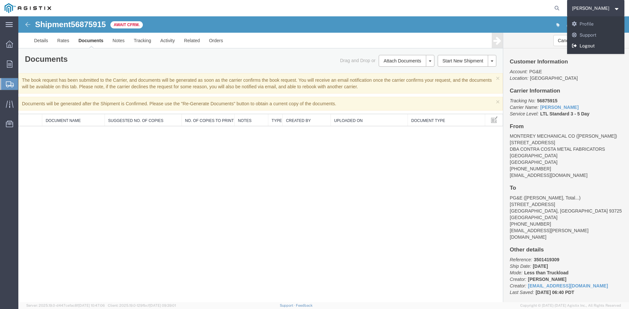
click at [580, 47] on link "Logout" at bounding box center [596, 46] width 58 height 11
